Goal: Task Accomplishment & Management: Manage account settings

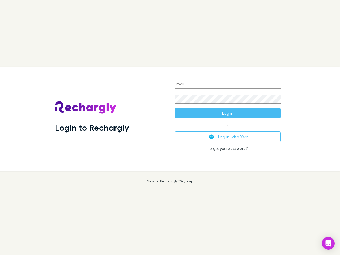
click at [170, 127] on div "Login to Rechargly" at bounding box center [110, 118] width 119 height 103
click at [228, 84] on input "Email" at bounding box center [227, 84] width 106 height 8
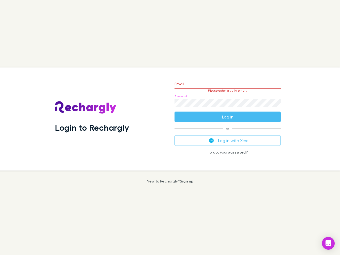
click at [228, 113] on form "Email Please enter a valid email. Password Log in" at bounding box center [227, 99] width 106 height 46
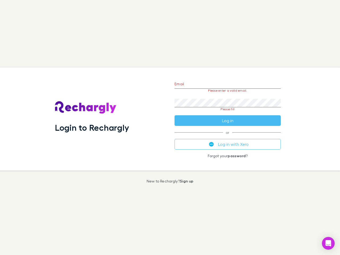
click at [228, 137] on div "Email Please enter a valid email. Password Please fill Log in or Log in with Xe…" at bounding box center [227, 118] width 115 height 103
click at [328, 243] on icon "Open Intercom Messenger" at bounding box center [328, 243] width 6 height 6
